Goal: Information Seeking & Learning: Learn about a topic

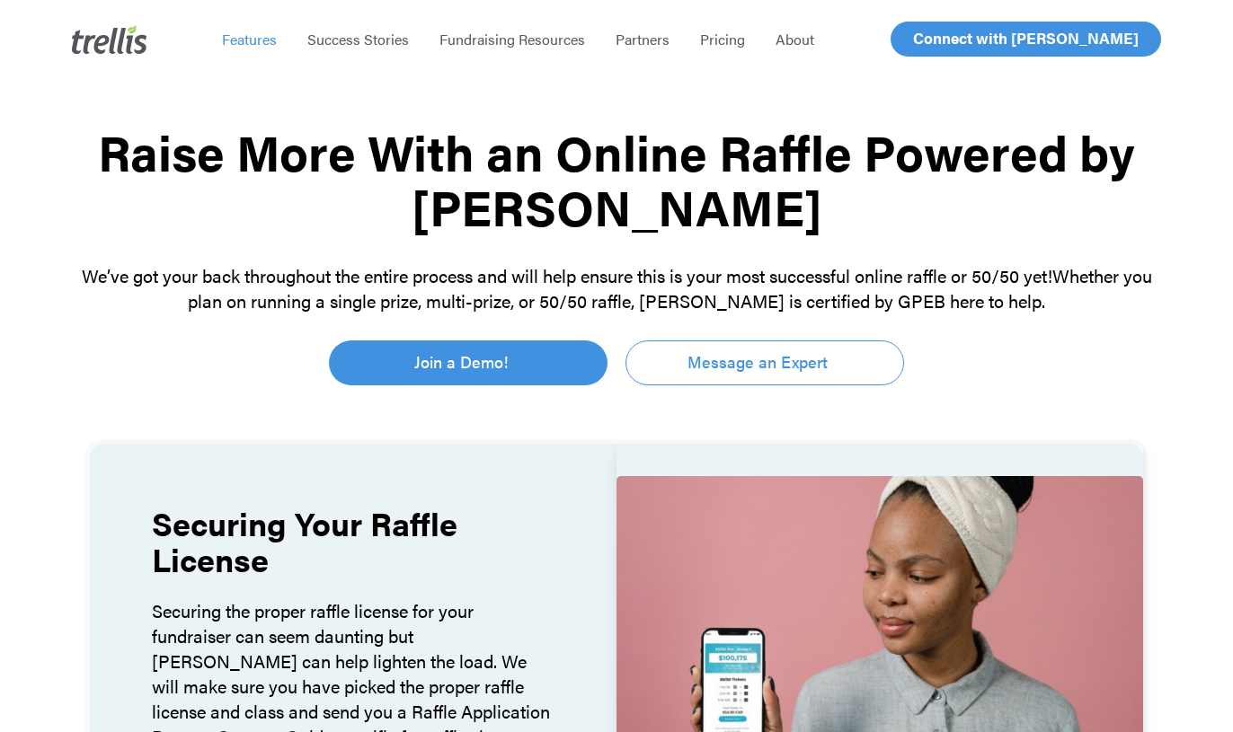
click at [270, 43] on span "Features" at bounding box center [249, 39] width 55 height 21
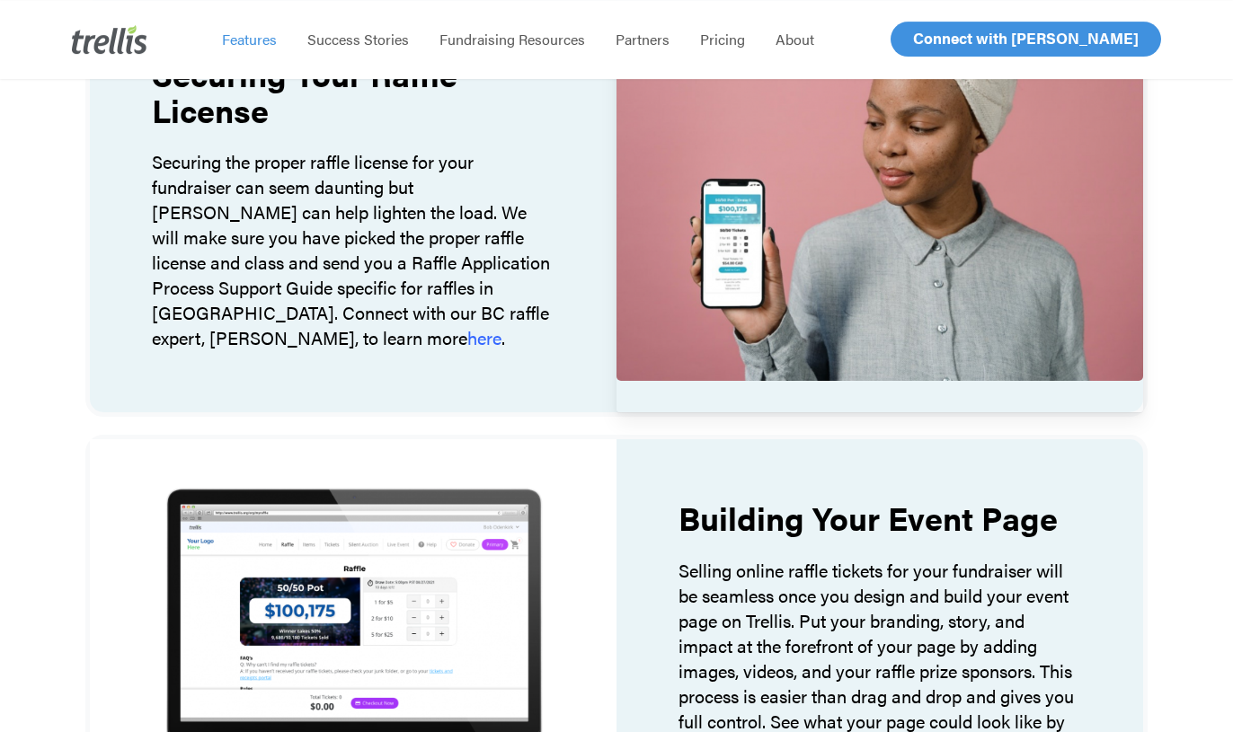
scroll to position [458, 0]
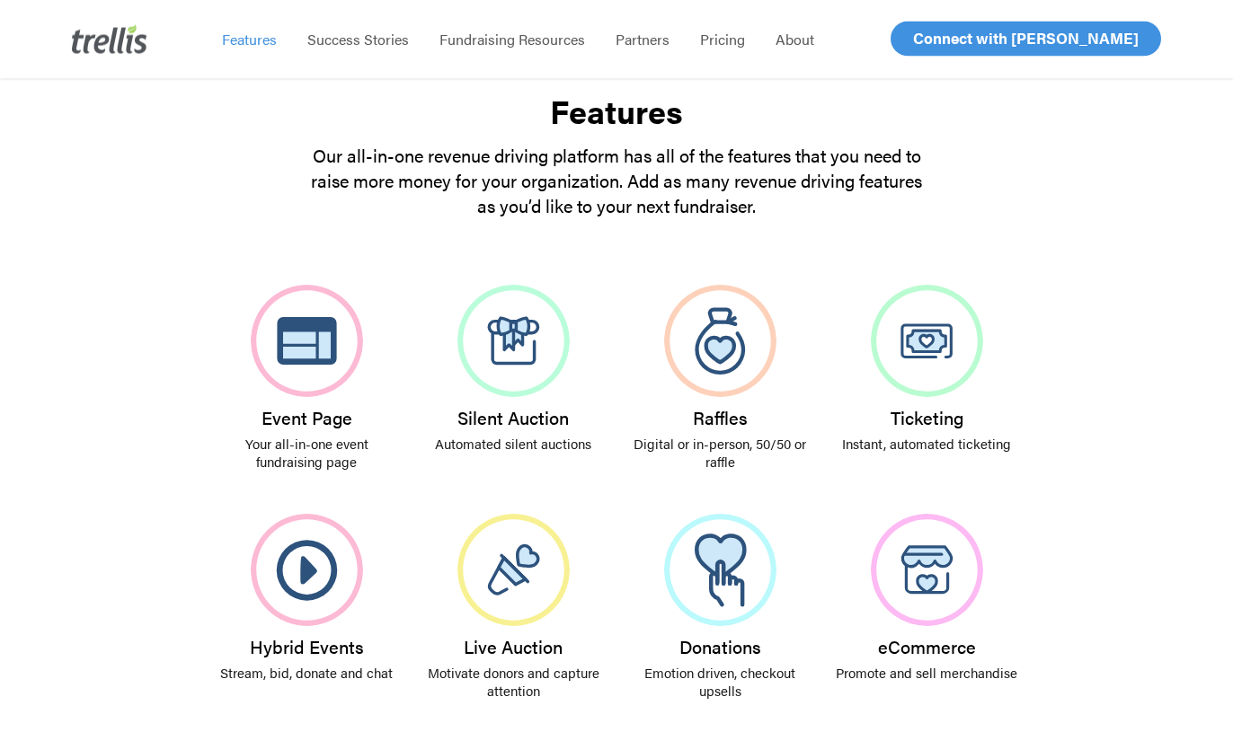
scroll to position [275, 0]
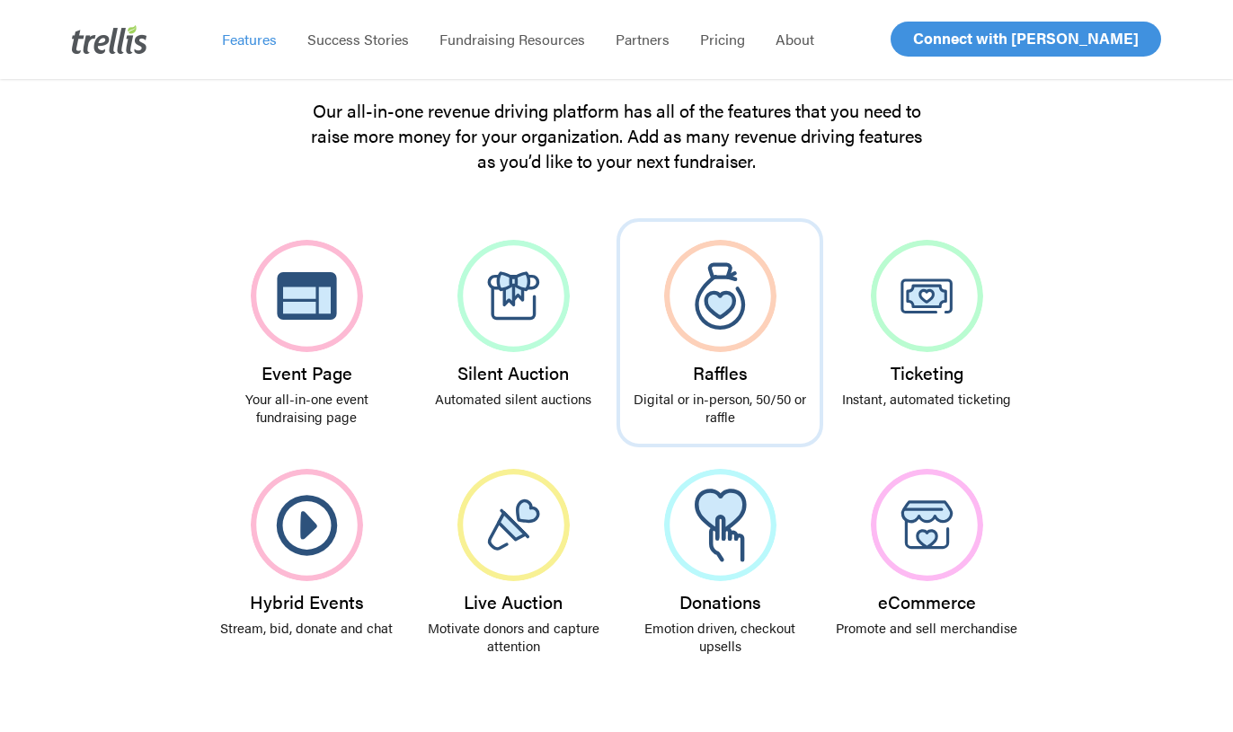
click at [710, 321] on img at bounding box center [720, 296] width 112 height 112
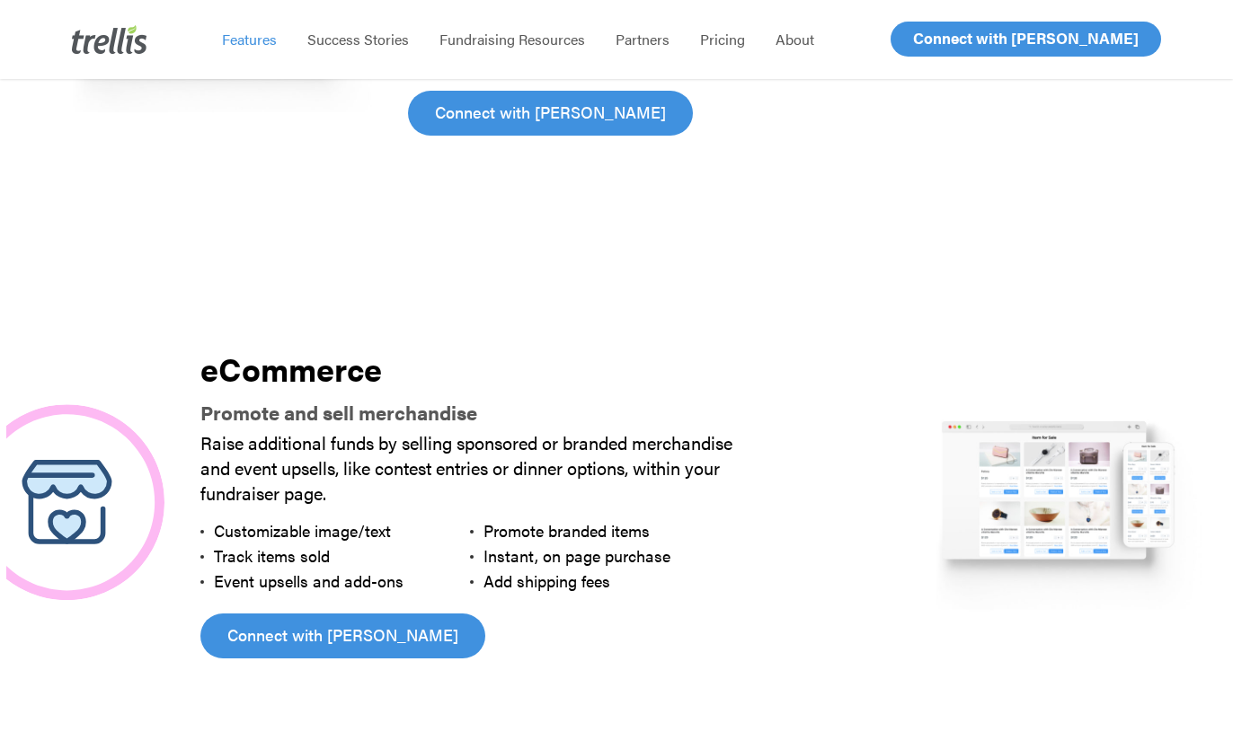
scroll to position [4013, 0]
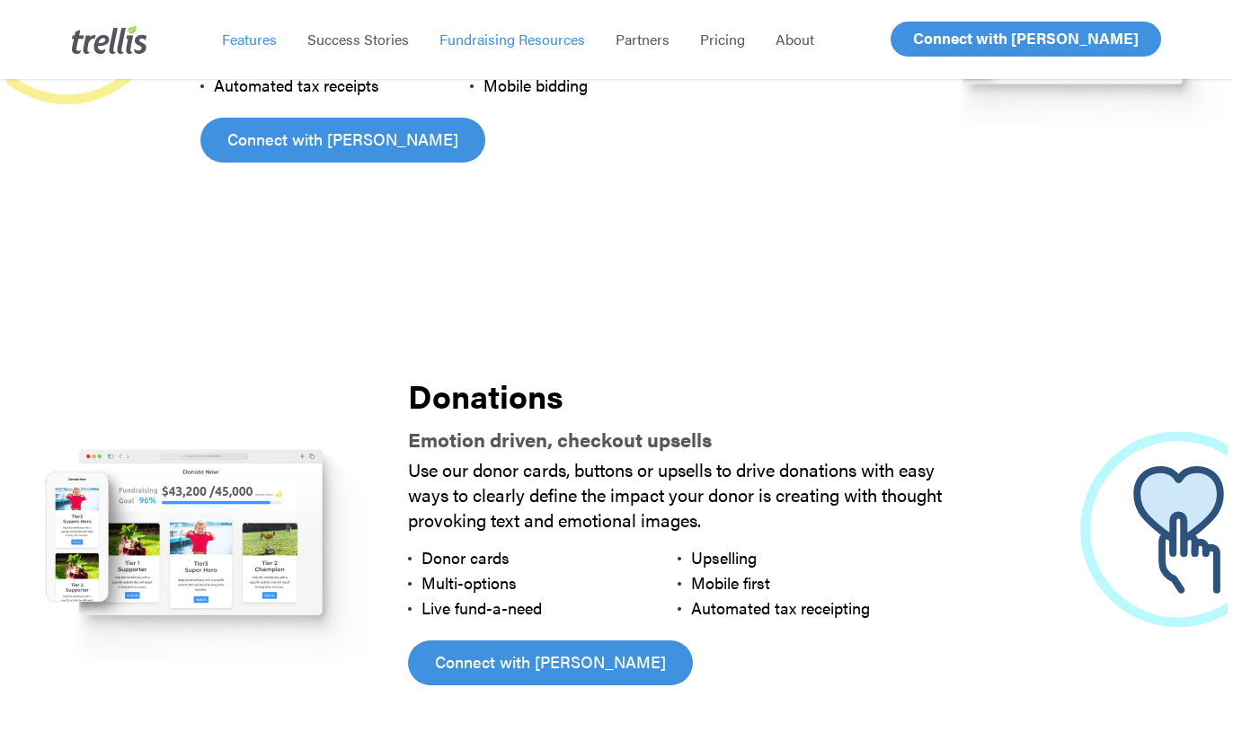
click at [500, 41] on span "Fundraising Resources" at bounding box center [512, 39] width 146 height 21
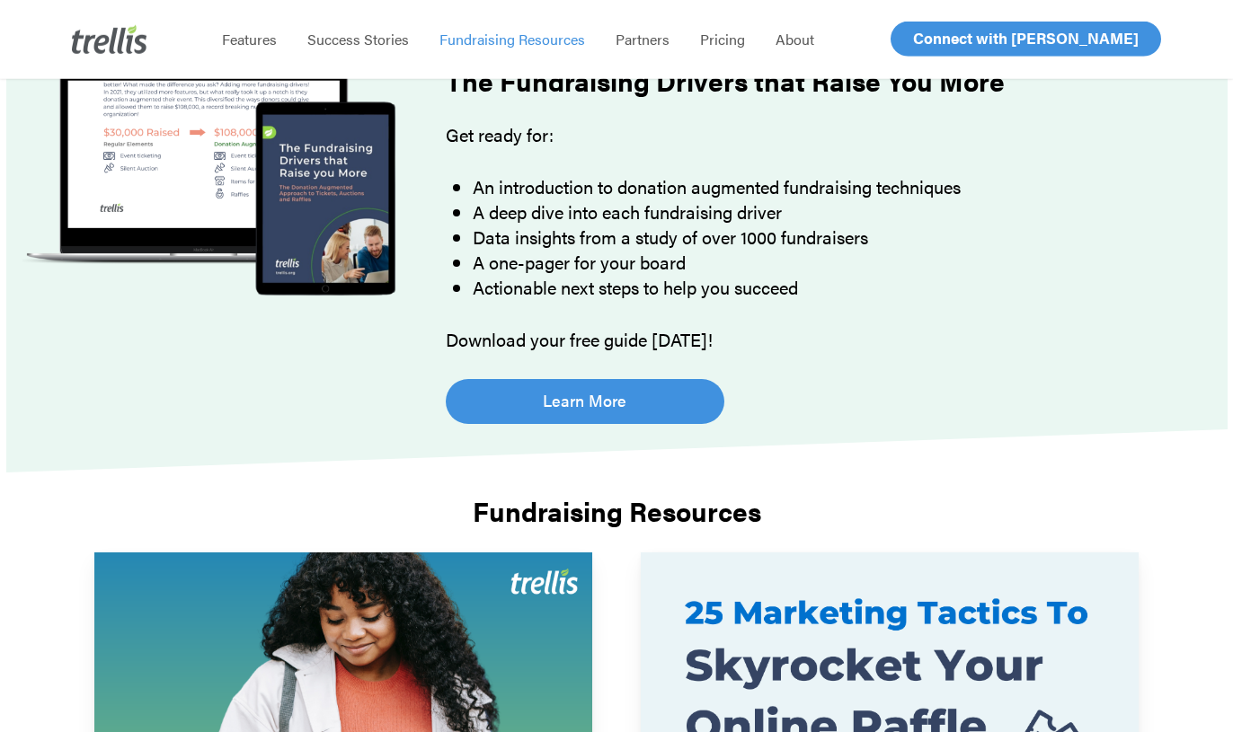
scroll to position [92, 0]
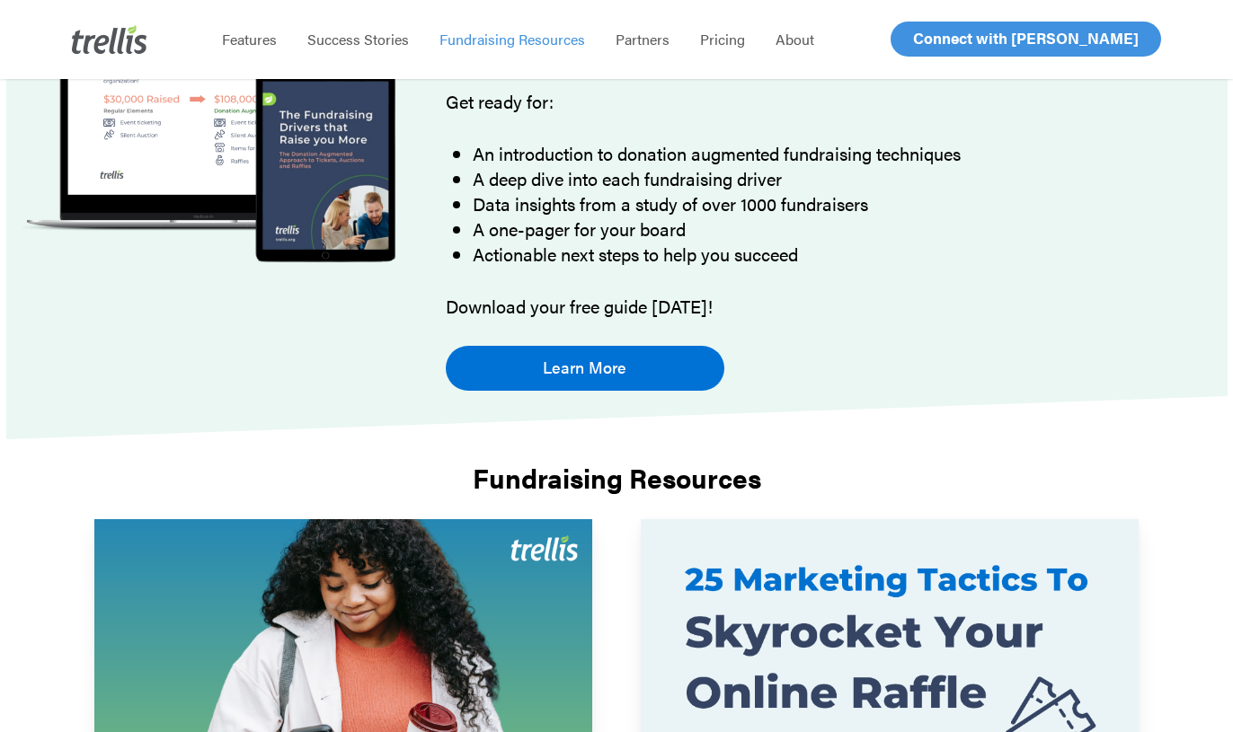
click at [597, 364] on span "Learn More" at bounding box center [585, 367] width 84 height 25
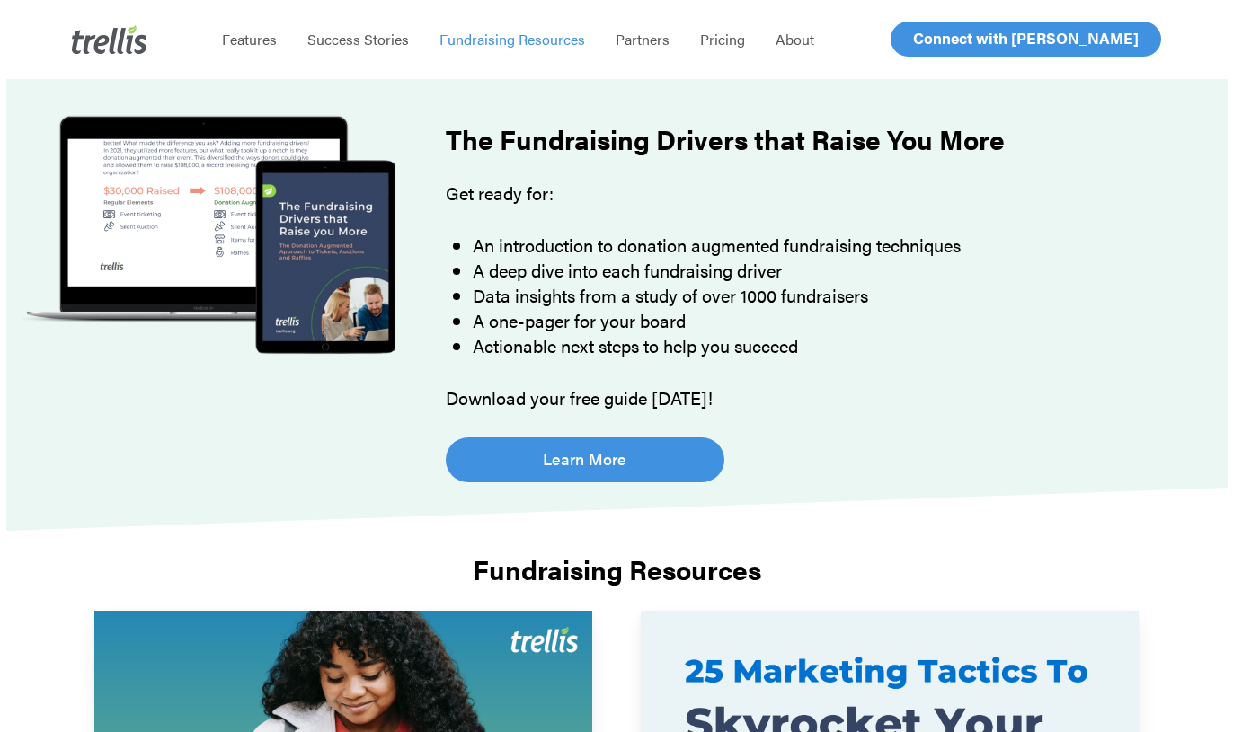
scroll to position [92, 0]
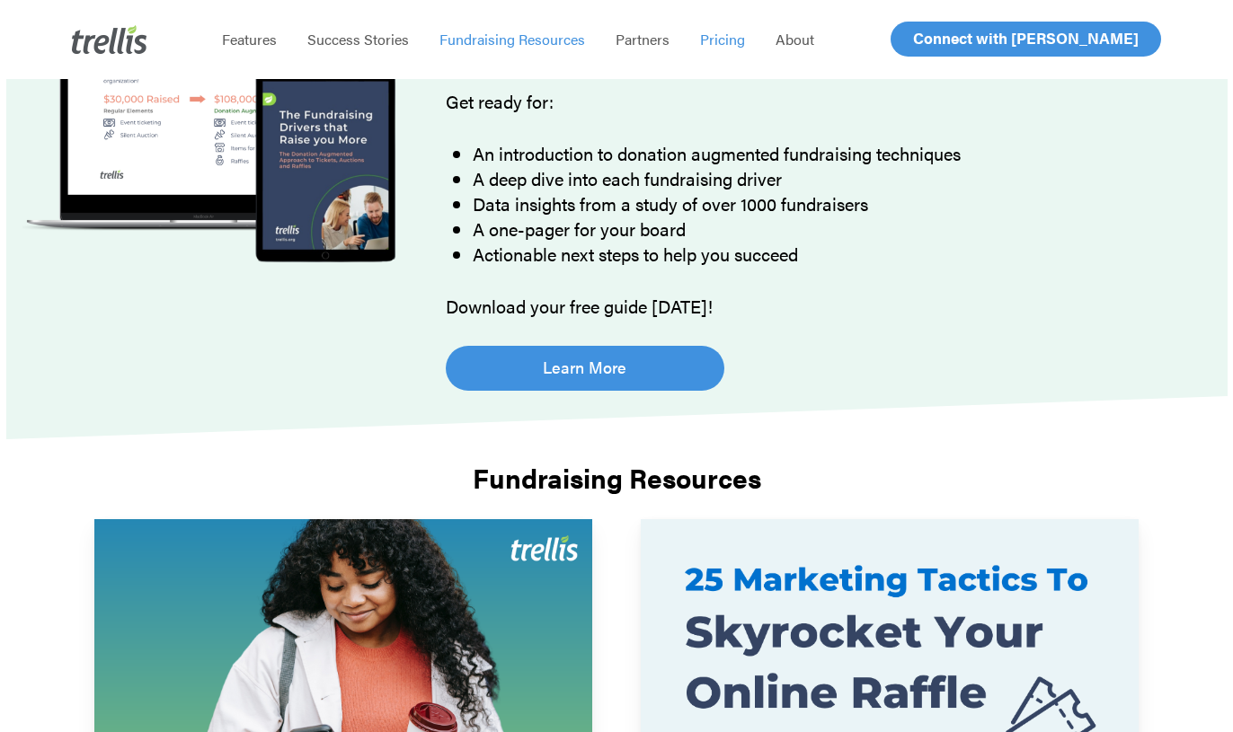
click at [731, 42] on span "Pricing" at bounding box center [722, 39] width 45 height 21
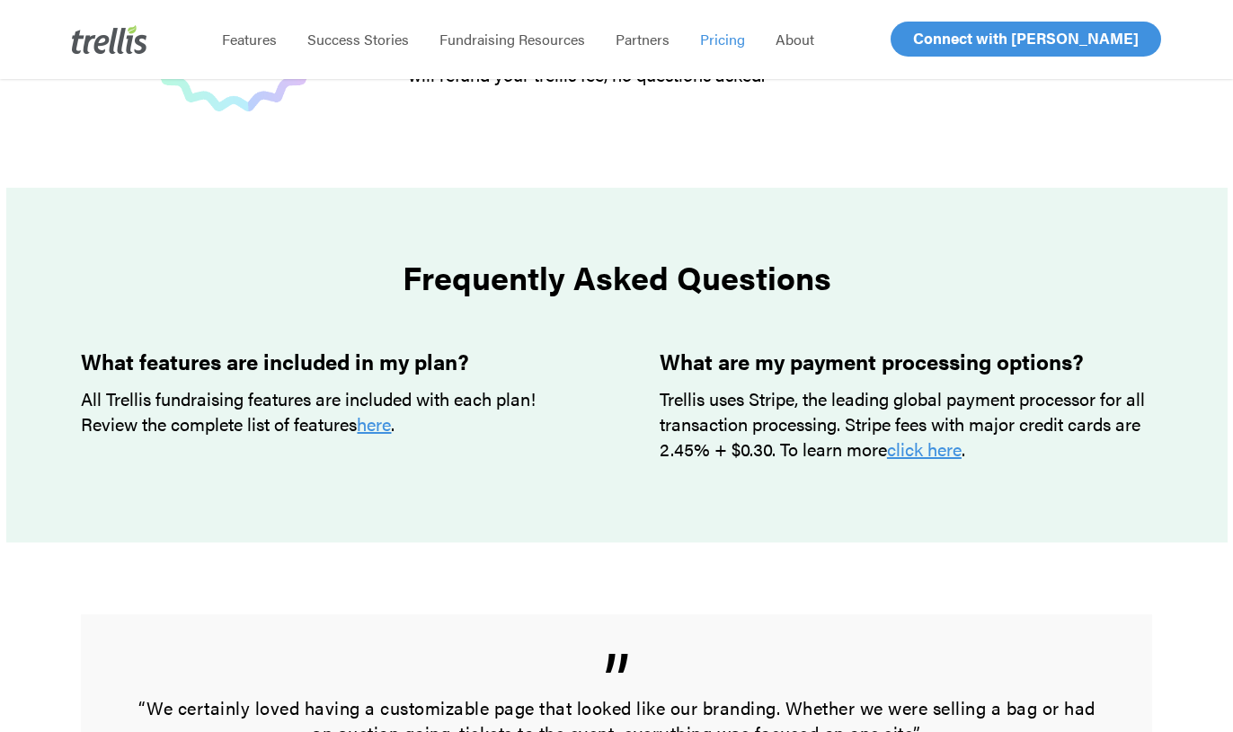
scroll to position [642, 0]
